Goal: Task Accomplishment & Management: Manage account settings

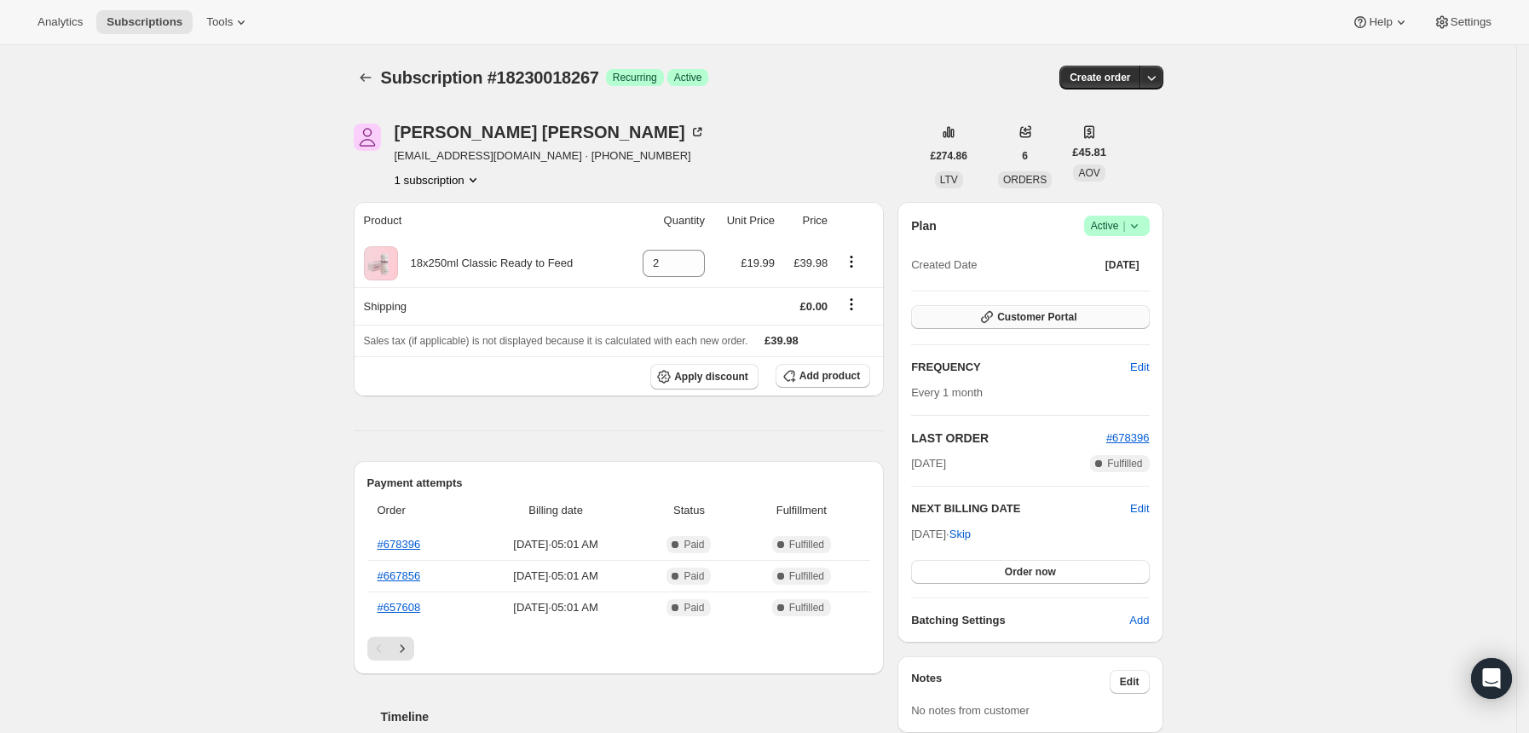
click at [1069, 310] on button "Customer Portal" at bounding box center [1030, 317] width 238 height 24
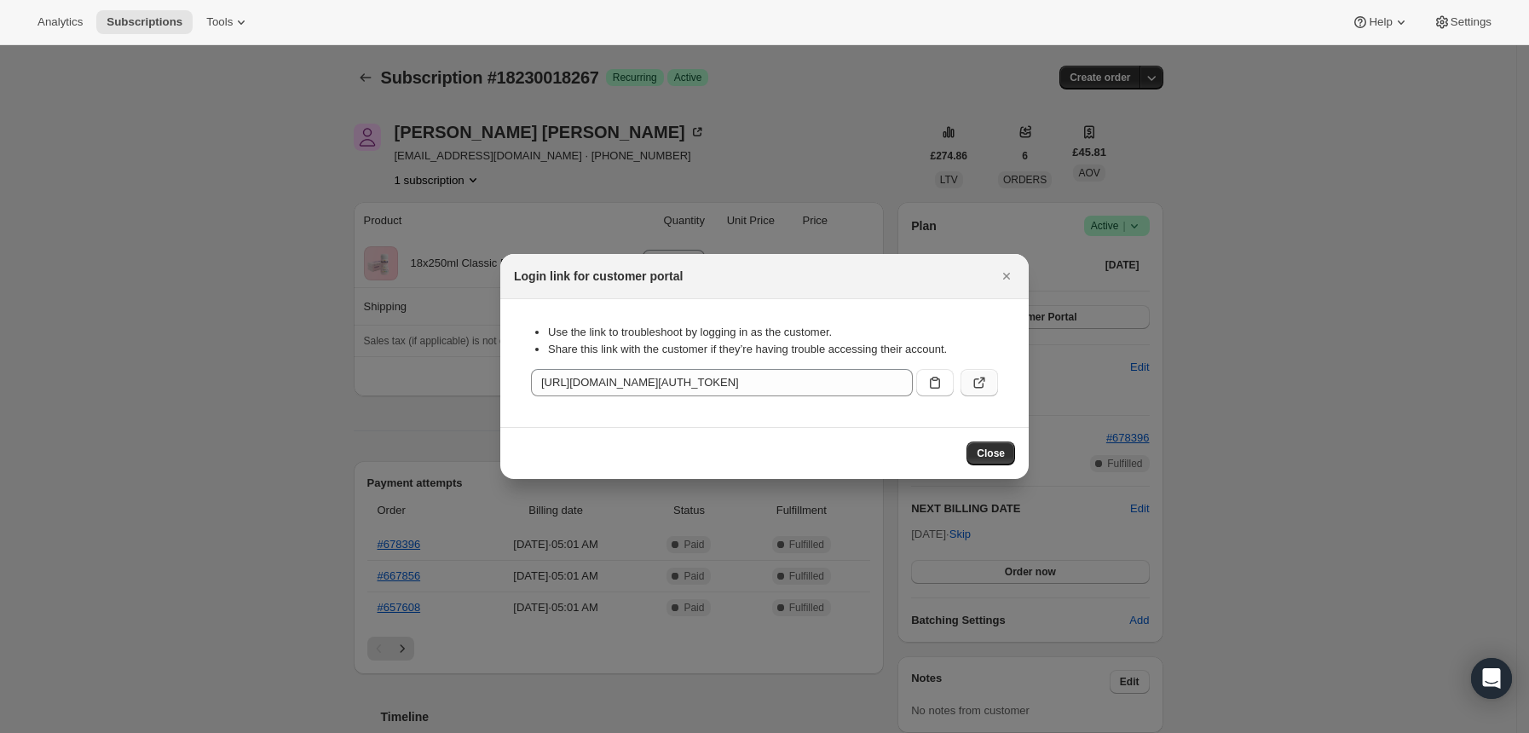
click at [985, 383] on icon ":rbv:" at bounding box center [979, 382] width 17 height 17
